Goal: Check status

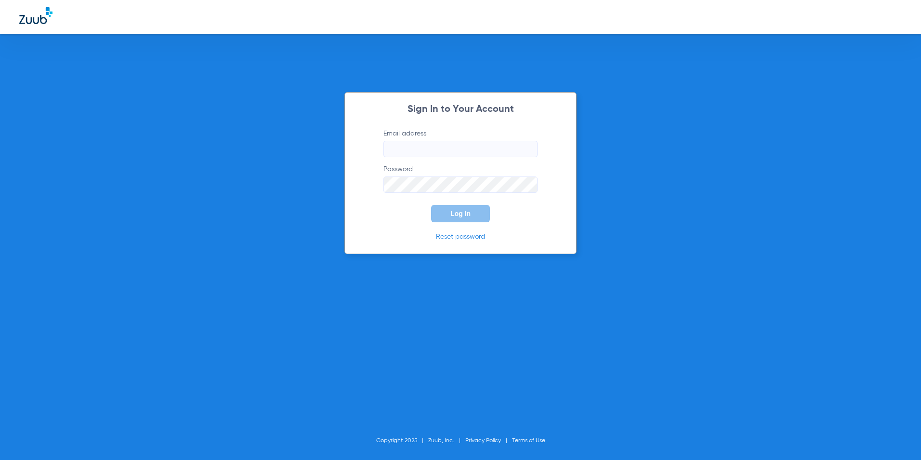
type input "[PERSON_NAME][EMAIL_ADDRESS][PERSON_NAME][DOMAIN_NAME]"
click at [470, 216] on button "Log In" at bounding box center [460, 213] width 59 height 17
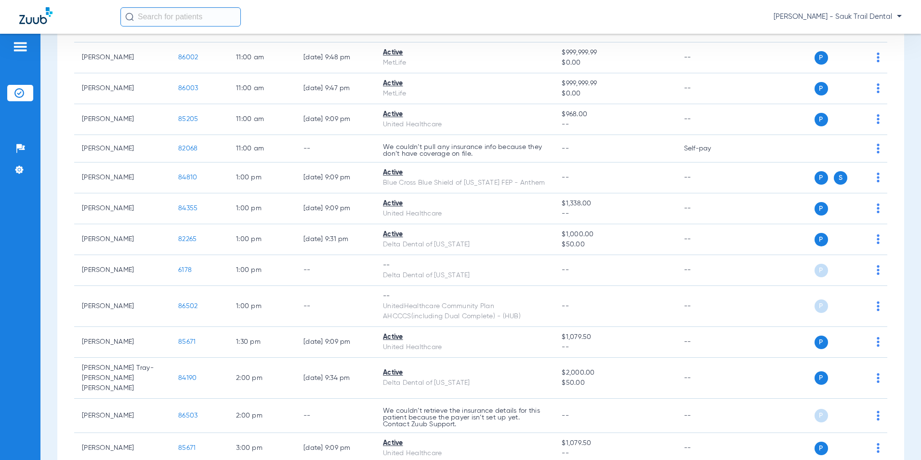
scroll to position [838, 0]
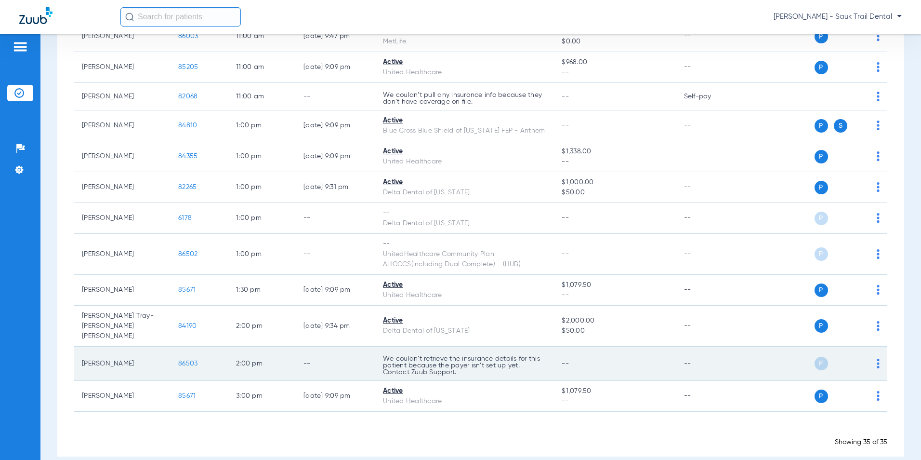
click at [195, 360] on span "86503" at bounding box center [187, 363] width 19 height 7
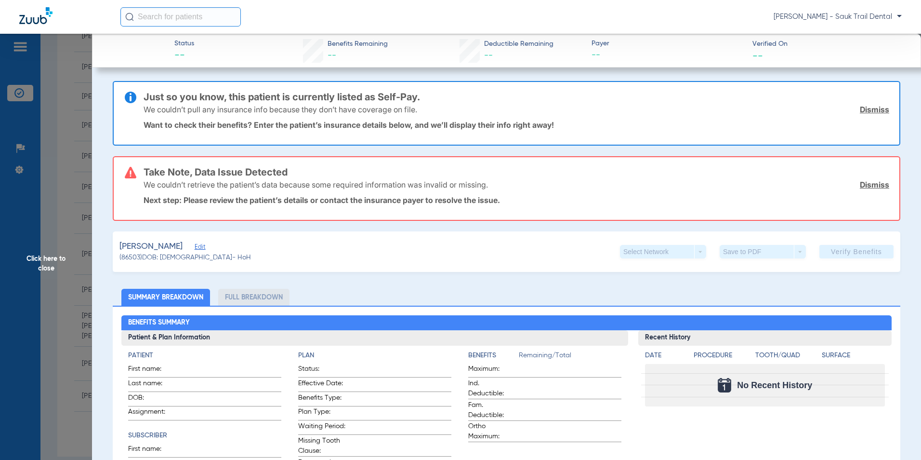
click at [841, 248] on app-verify-button "Verify Benefits" at bounding box center [856, 251] width 74 height 13
click at [500, 132] on div "Just so you know, this patient is currently listed as Self-Pay. We couldn’t pul…" at bounding box center [517, 113] width 746 height 63
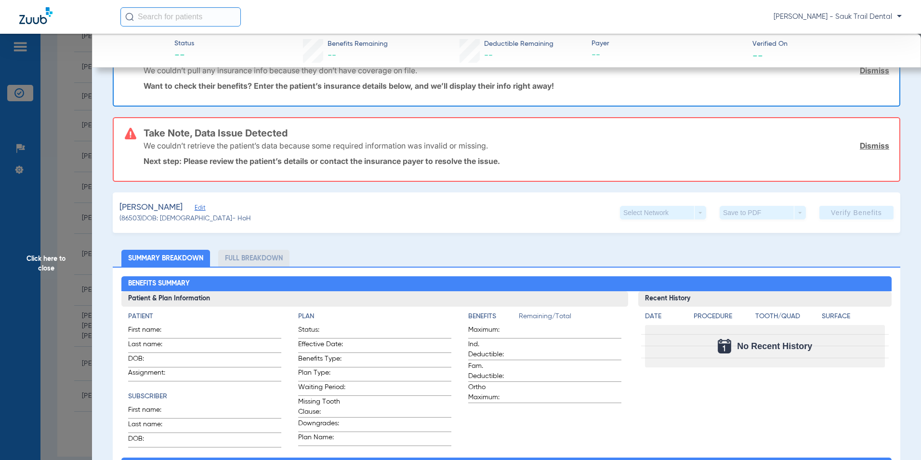
scroll to position [0, 0]
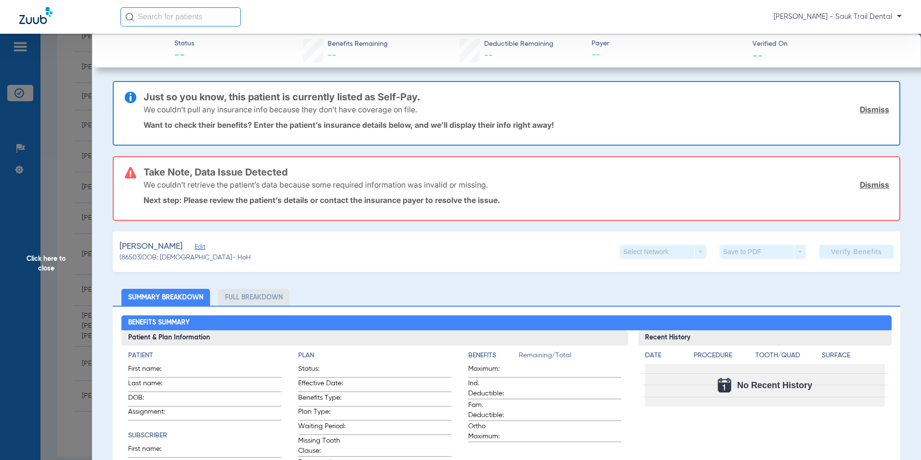
click at [48, 267] on span "Click here to close" at bounding box center [46, 264] width 92 height 460
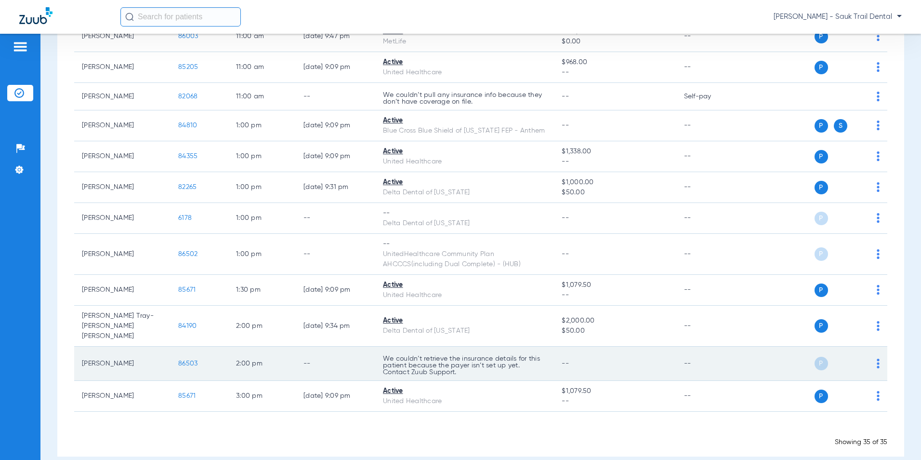
click at [866, 356] on div "P S" at bounding box center [810, 362] width 138 height 13
click at [877, 358] on img at bounding box center [878, 363] width 3 height 10
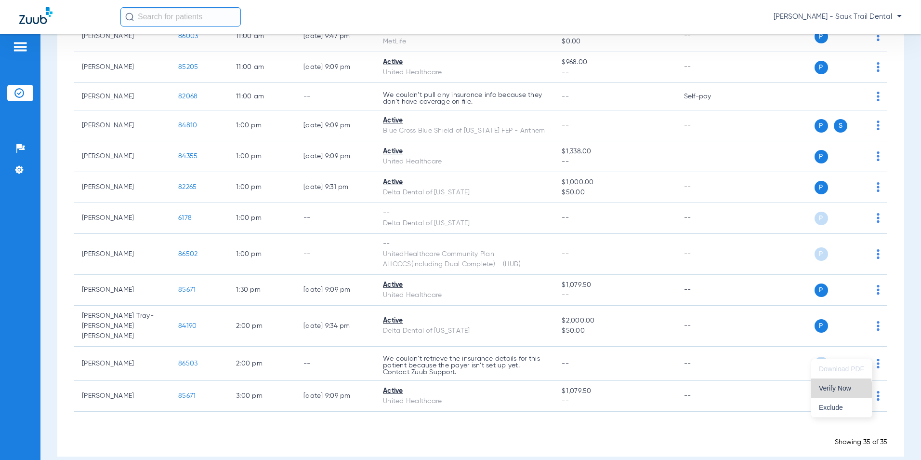
click at [841, 390] on span "Verify Now" at bounding box center [841, 387] width 45 height 7
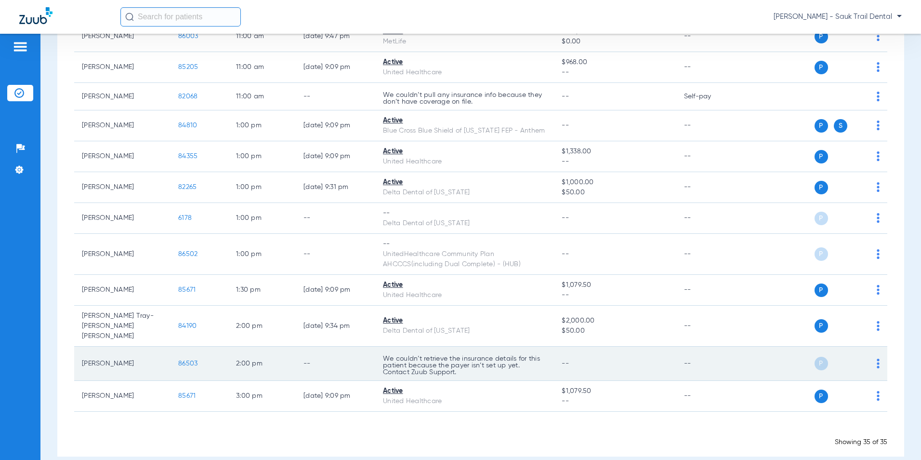
click at [187, 360] on span "86503" at bounding box center [187, 363] width 19 height 7
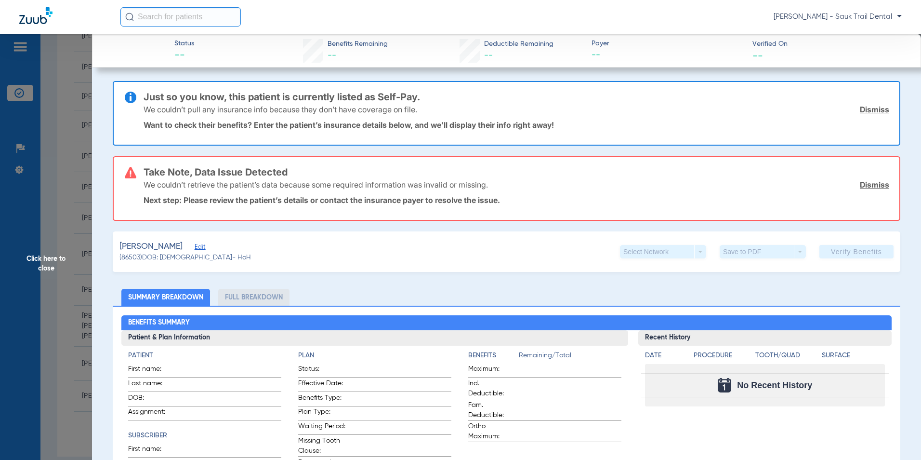
click at [75, 365] on span "Click here to close" at bounding box center [46, 264] width 92 height 460
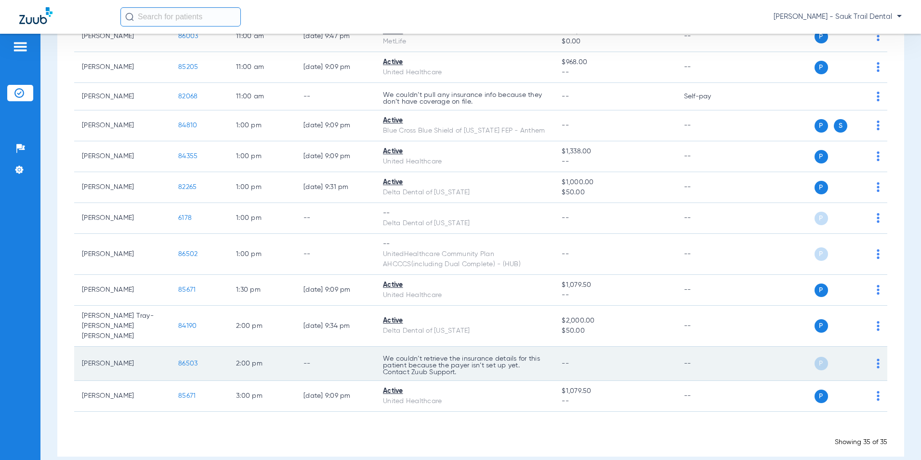
click at [190, 360] on span "86503" at bounding box center [187, 363] width 19 height 7
